Goal: Check status

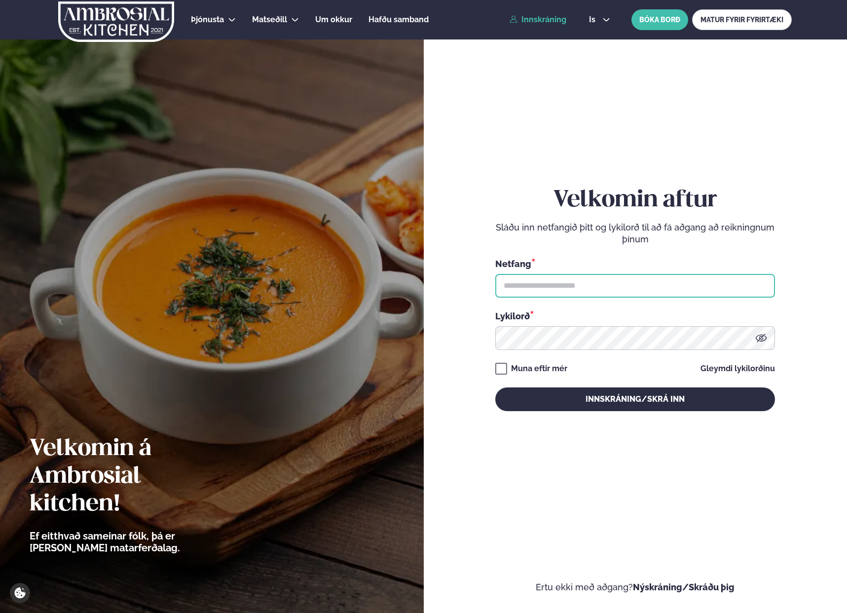
click at [546, 283] on input "text" at bounding box center [635, 286] width 280 height 24
type input "**********"
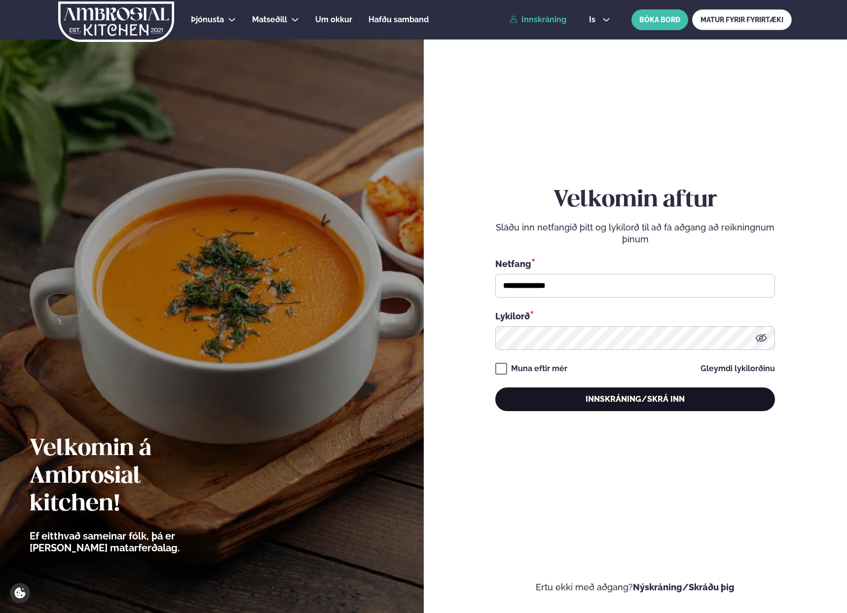
click at [662, 393] on button "Innskráning/Skrá inn" at bounding box center [635, 399] width 280 height 24
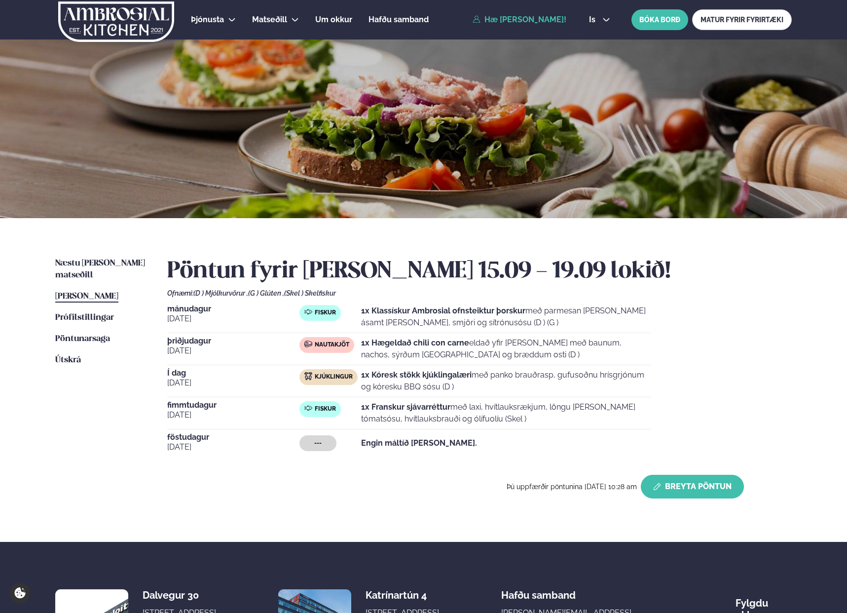
click at [694, 482] on button "Breyta Pöntun" at bounding box center [692, 486] width 103 height 24
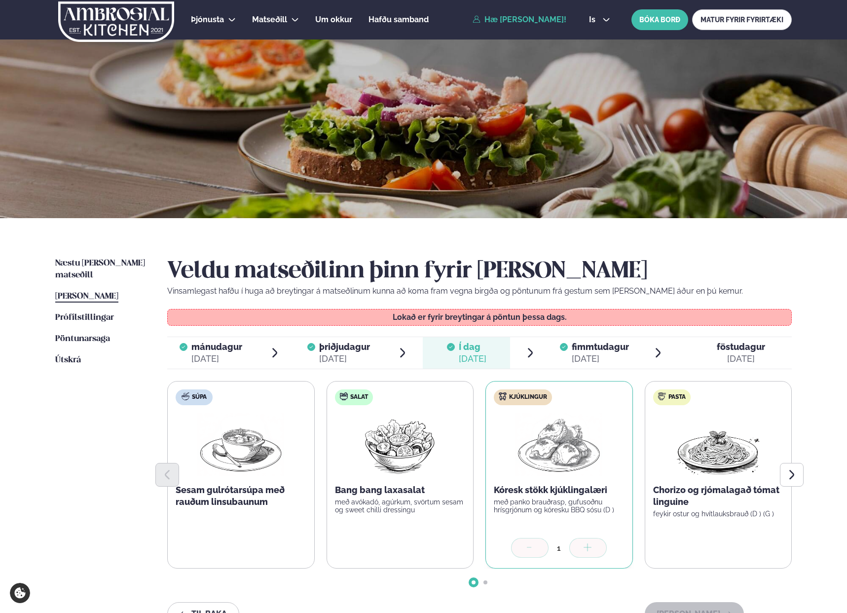
drag, startPoint x: 735, startPoint y: 356, endPoint x: 509, endPoint y: 343, distance: 226.7
click at [735, 356] on div "[DATE]" at bounding box center [741, 359] width 48 height 12
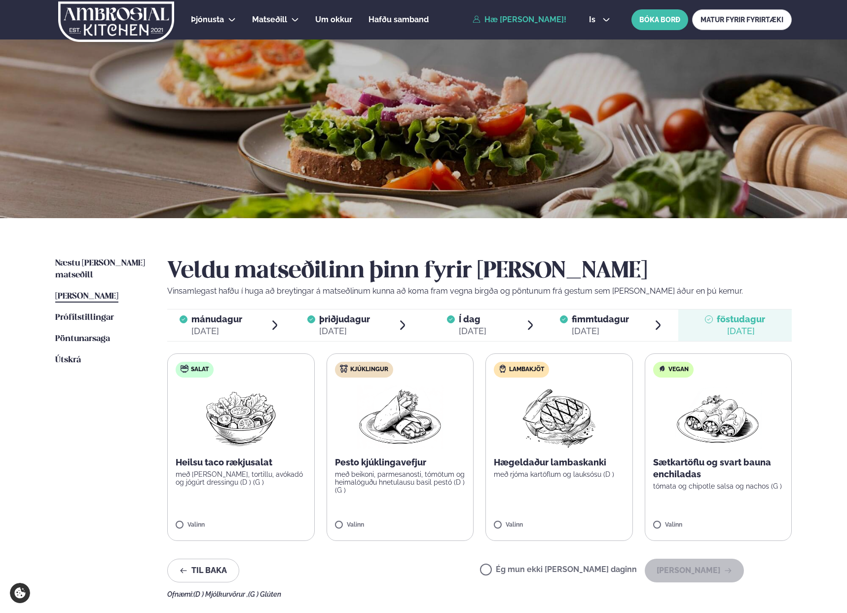
click at [614, 331] on div "[DATE]" at bounding box center [600, 331] width 57 height 12
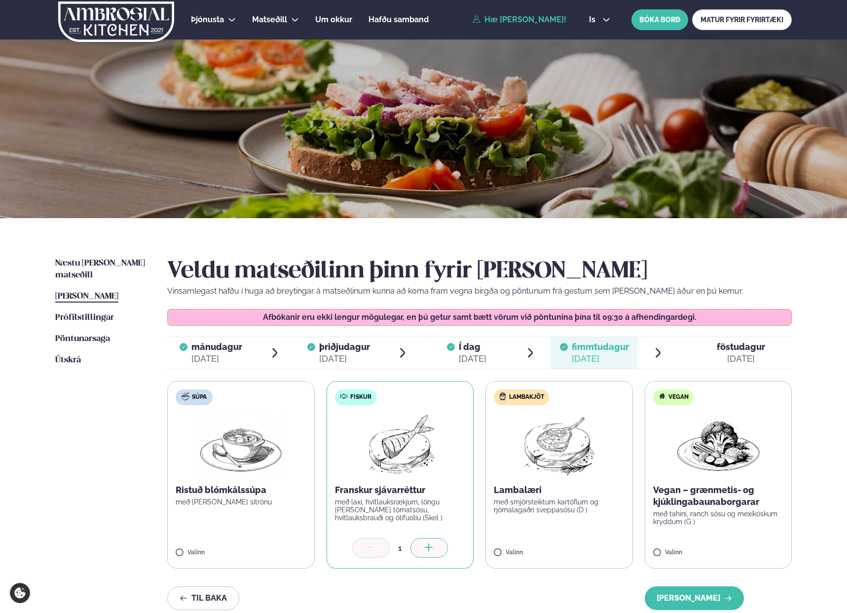
click at [747, 331] on div "Veldu matseðilinn þinn fyrir [PERSON_NAME] Vinsamlegast hafðu í huga að breytin…" at bounding box center [479, 441] width 624 height 368
click at [738, 353] on div "[DATE]" at bounding box center [741, 359] width 48 height 12
